Goal: Transaction & Acquisition: Purchase product/service

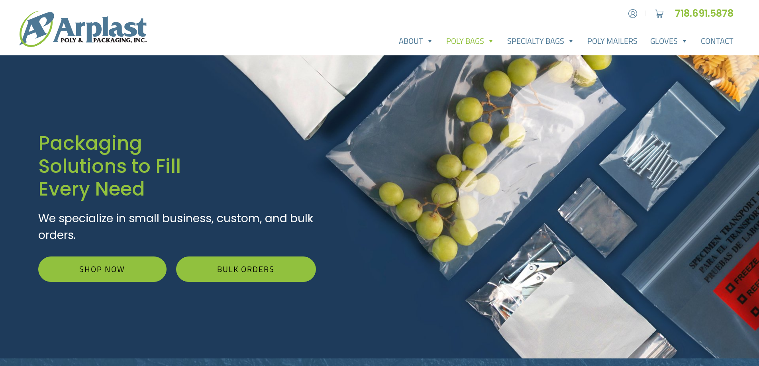
click at [474, 41] on link "Poly Bags" at bounding box center [470, 41] width 61 height 16
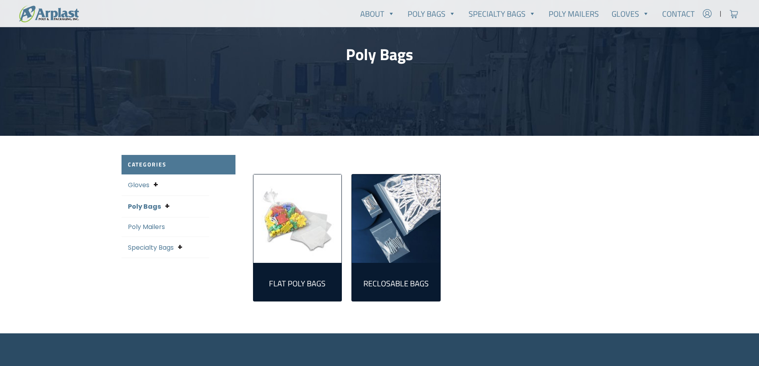
scroll to position [80, 0]
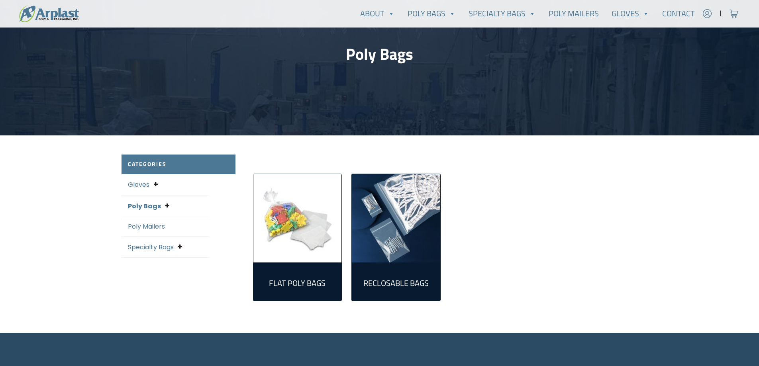
click at [404, 270] on link "Reclosable Bags (161)" at bounding box center [396, 282] width 76 height 26
